Goal: Information Seeking & Learning: Learn about a topic

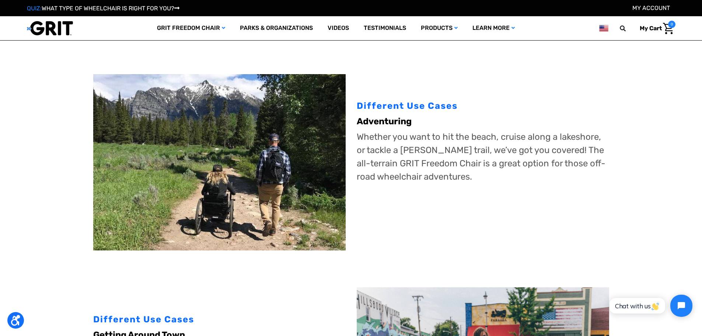
scroll to position [184, 0]
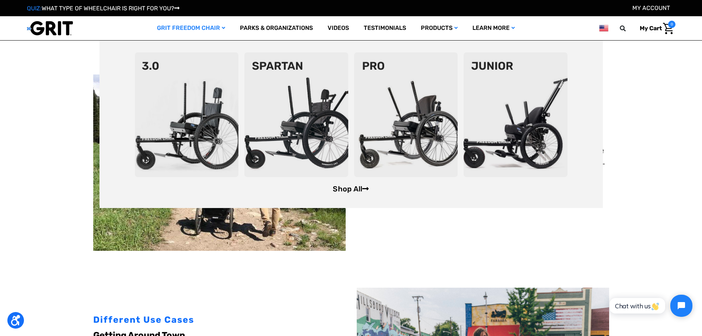
click at [351, 191] on link "Shop All" at bounding box center [351, 188] width 36 height 9
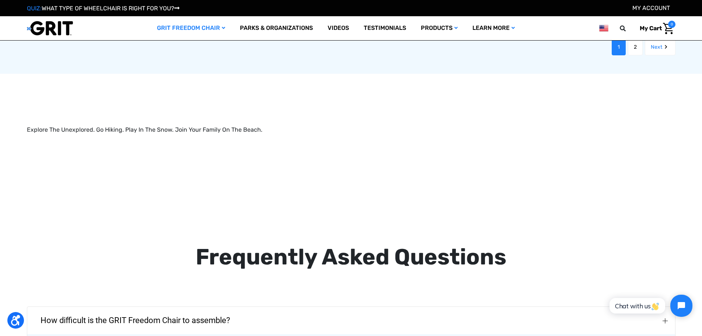
scroll to position [1217, 0]
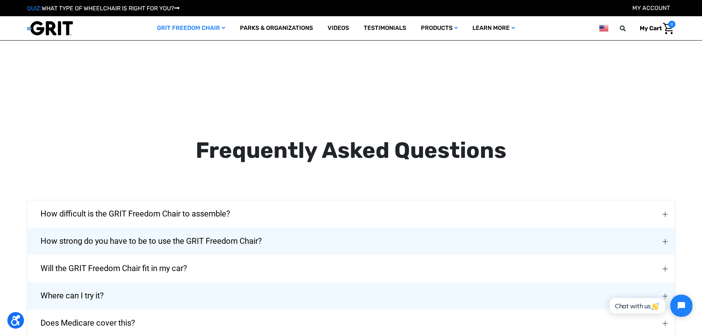
click at [237, 228] on span "How strong do you have to be to use the GRIT Freedom Chair?" at bounding box center [150, 241] width 243 height 27
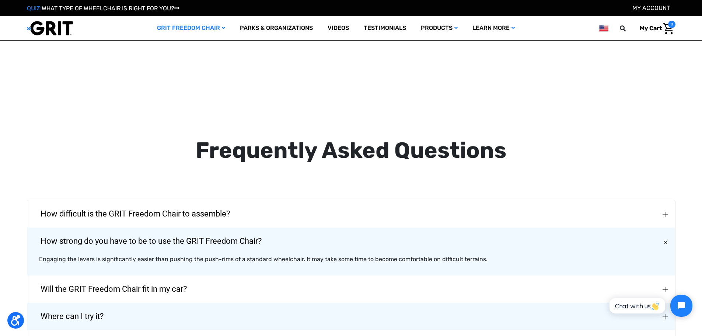
click at [182, 276] on span "Will the GRIT Freedom Chair fit in my car?" at bounding box center [113, 289] width 169 height 27
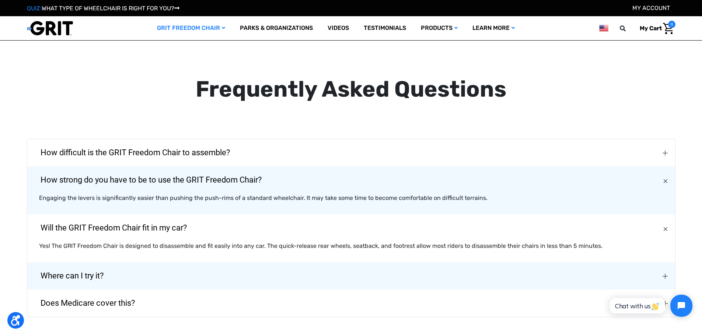
scroll to position [1290, 0]
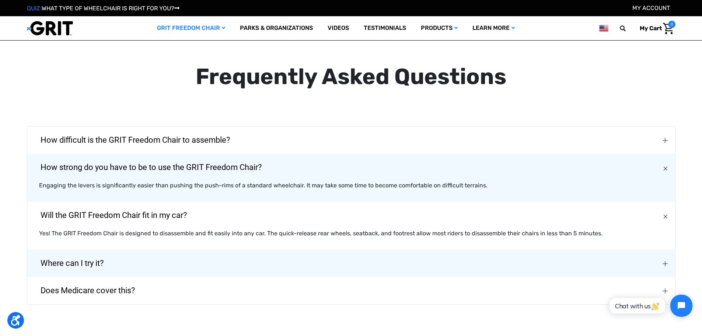
click at [78, 252] on span "Where can I try it?" at bounding box center [71, 263] width 85 height 27
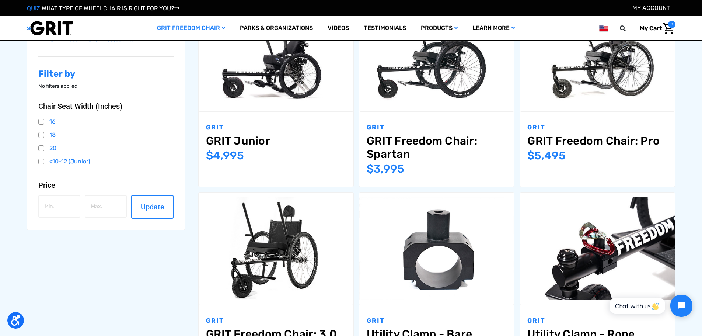
scroll to position [147, 0]
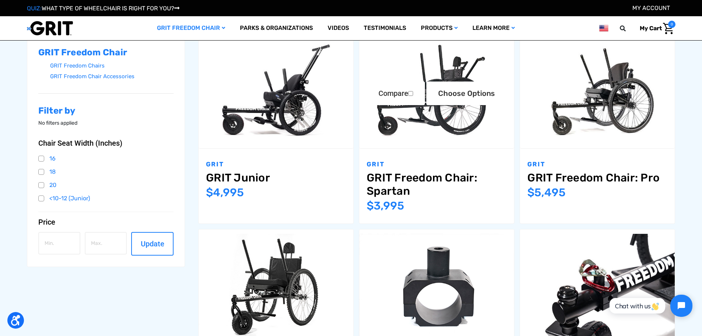
click at [382, 179] on link "GRIT Freedom Chair: Spartan" at bounding box center [437, 184] width 140 height 27
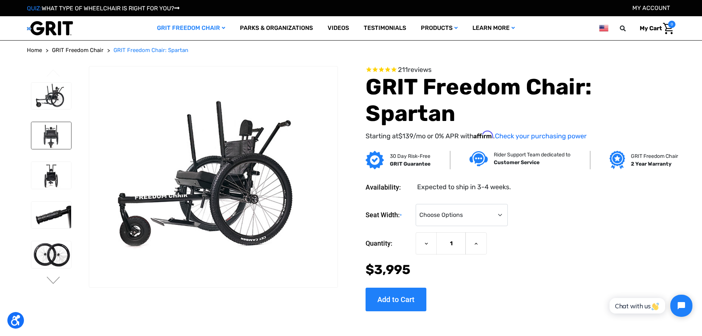
click at [57, 137] on img at bounding box center [51, 135] width 40 height 27
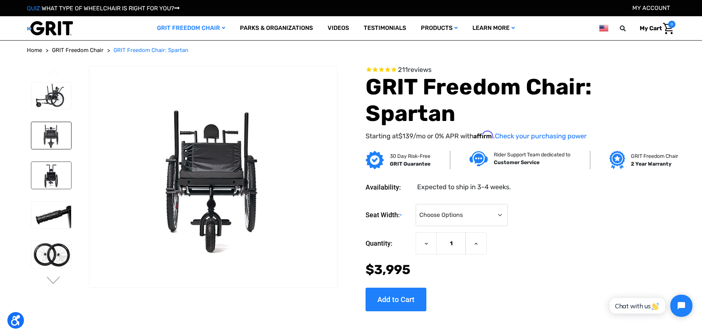
click at [52, 172] on img at bounding box center [51, 175] width 40 height 27
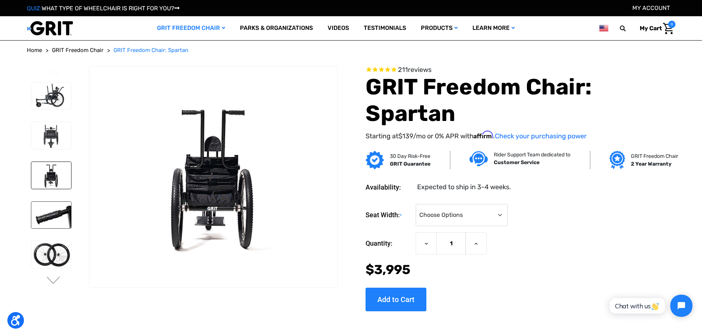
click at [47, 216] on img at bounding box center [51, 215] width 40 height 27
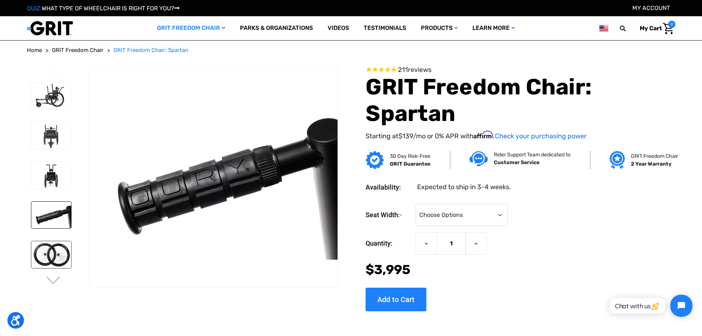
click at [41, 249] on img at bounding box center [51, 254] width 40 height 27
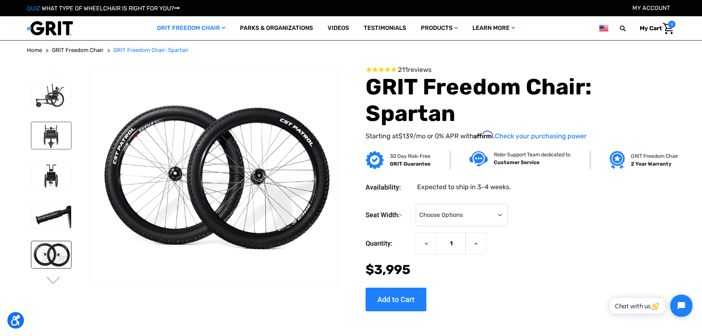
click at [60, 134] on img at bounding box center [51, 135] width 40 height 27
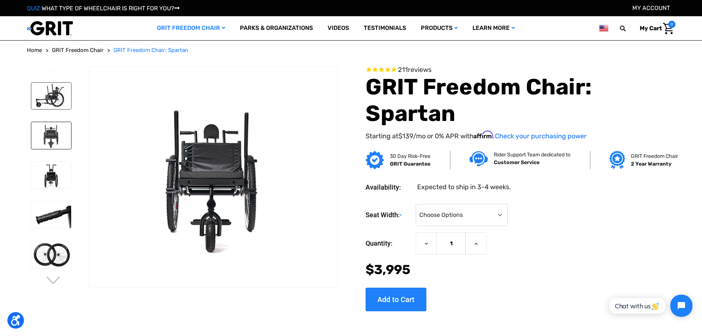
click at [52, 95] on img at bounding box center [51, 96] width 40 height 27
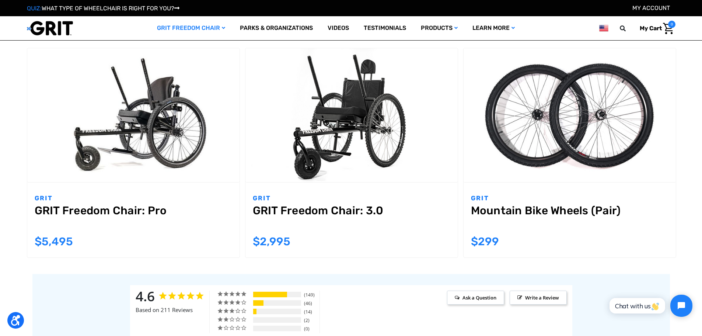
scroll to position [774, 0]
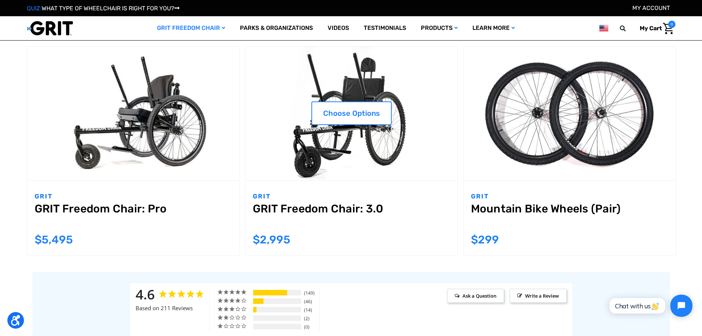
click at [375, 82] on img "GRIT Freedom Chair: 3.0,$2,995.00\a" at bounding box center [352, 113] width 212 height 134
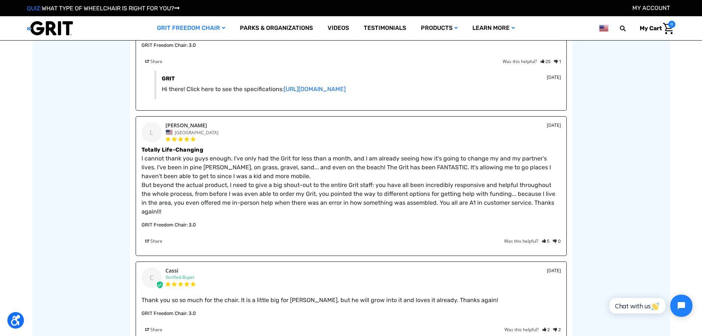
scroll to position [1254, 0]
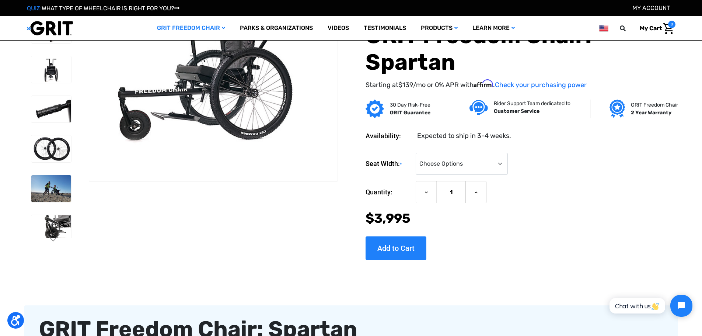
scroll to position [74, 0]
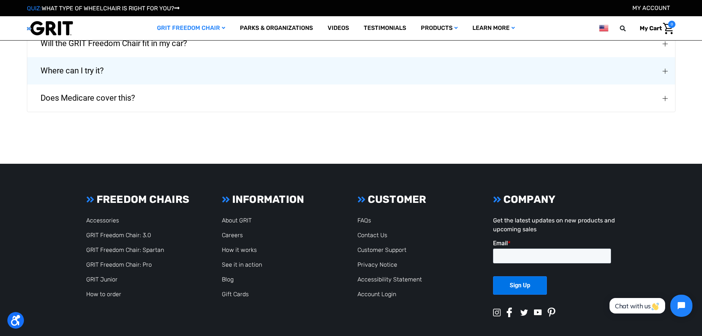
scroll to position [1455, 0]
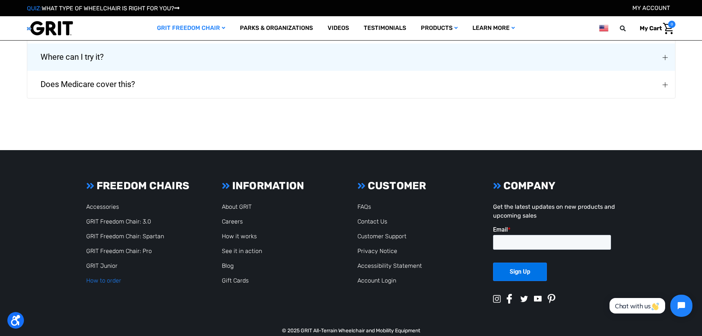
click at [108, 277] on link "How to order" at bounding box center [103, 280] width 35 height 7
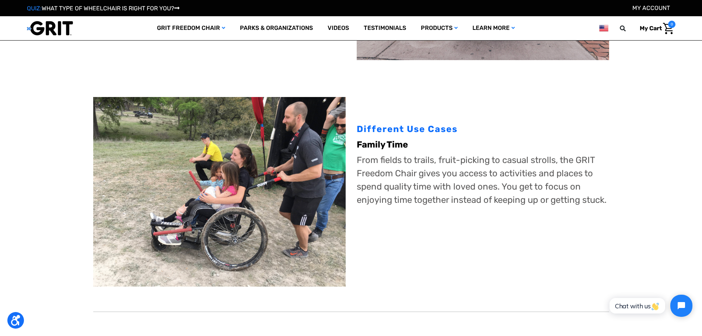
scroll to position [590, 0]
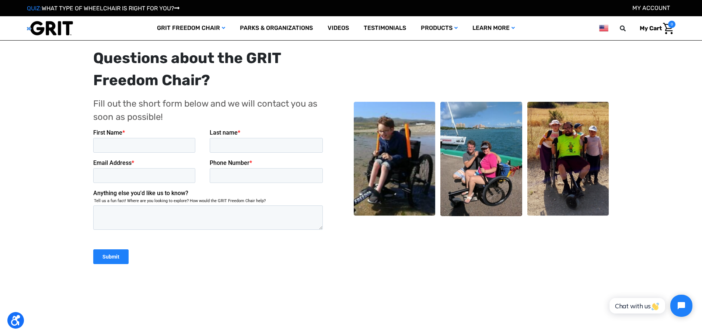
scroll to position [221, 0]
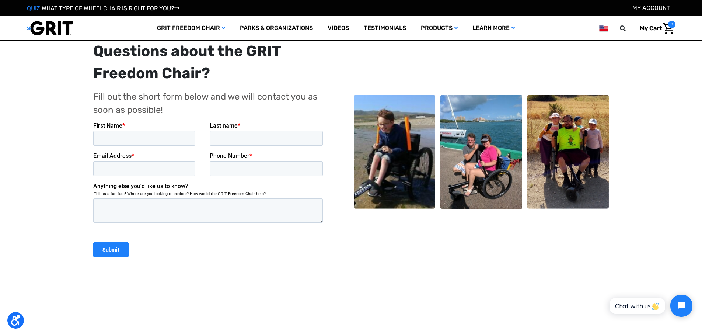
click at [578, 142] on img at bounding box center [569, 152] width 82 height 114
click at [342, 27] on link "Videos" at bounding box center [338, 28] width 36 height 24
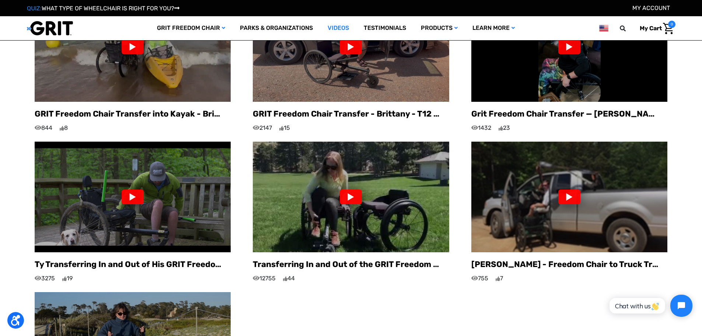
scroll to position [553, 0]
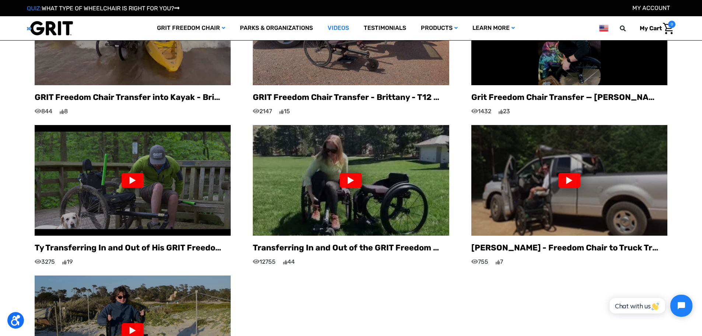
click at [357, 173] on div at bounding box center [351, 180] width 22 height 15
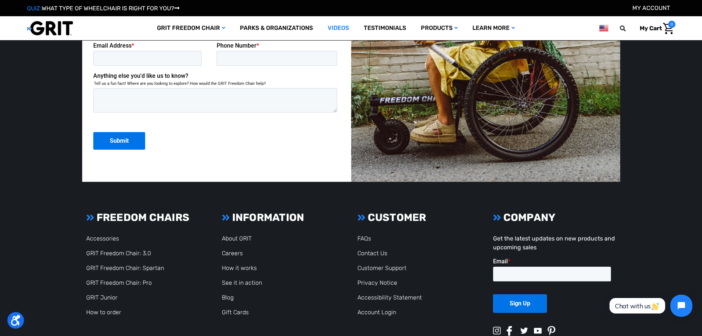
scroll to position [1290, 0]
